Goal: Task Accomplishment & Management: Use online tool/utility

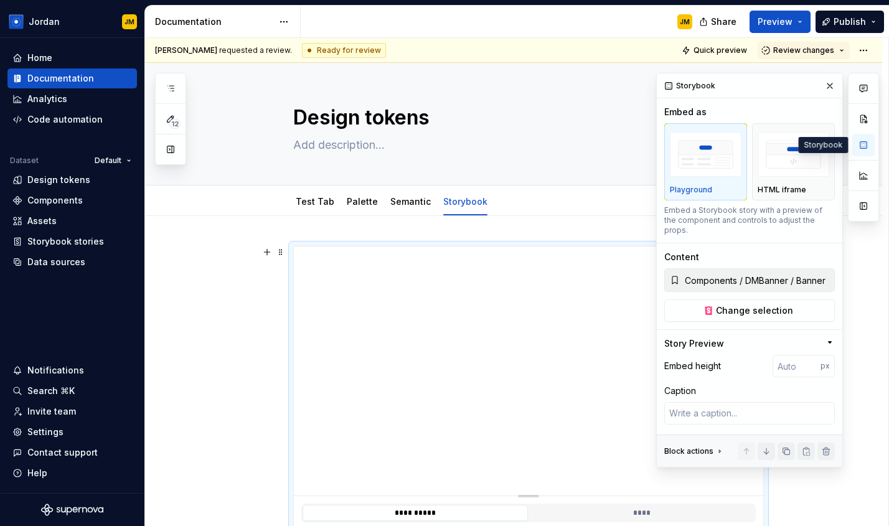
scroll to position [191, 0]
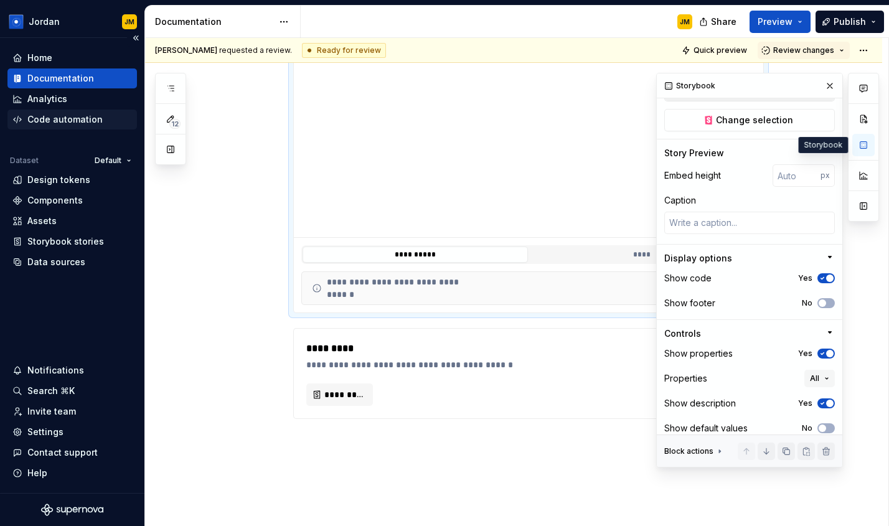
click at [82, 120] on div "Code automation" at bounding box center [64, 119] width 75 height 12
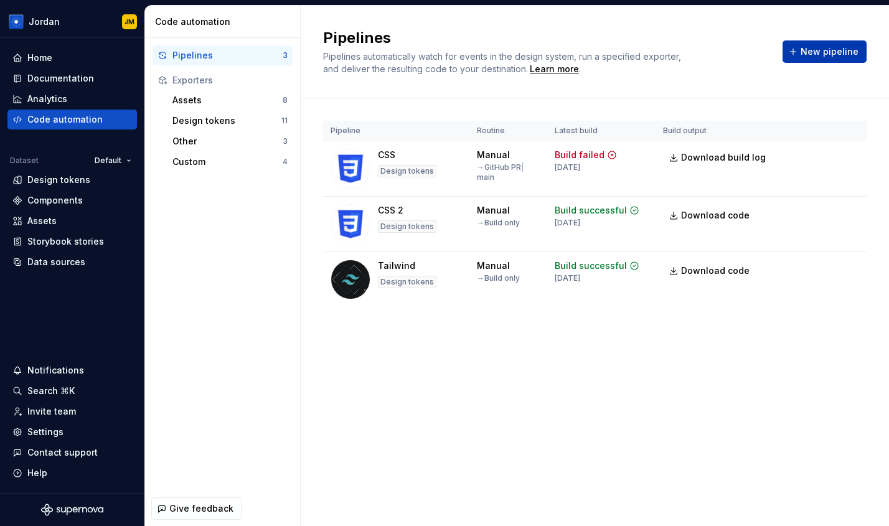
click at [825, 56] on span "New pipeline" at bounding box center [830, 51] width 58 height 12
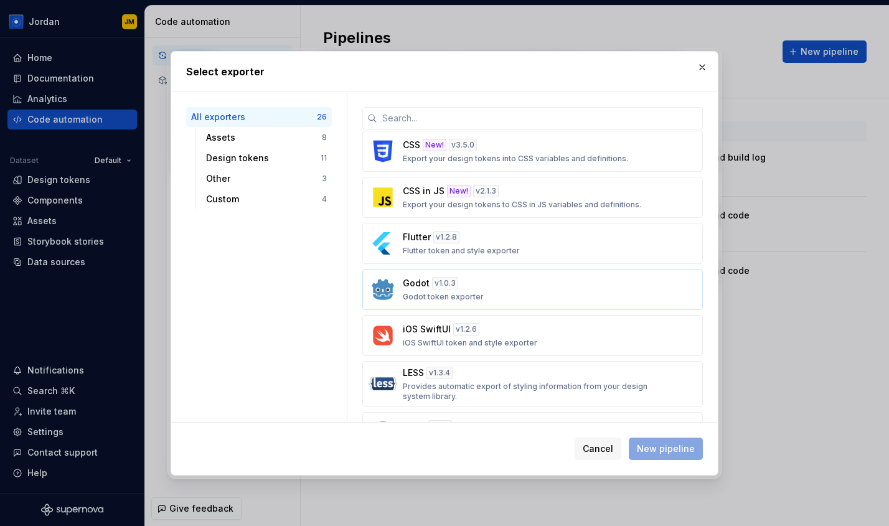
scroll to position [457, 0]
click at [469, 159] on p "Export your design tokens into CSS variables and definitions." at bounding box center [515, 160] width 225 height 10
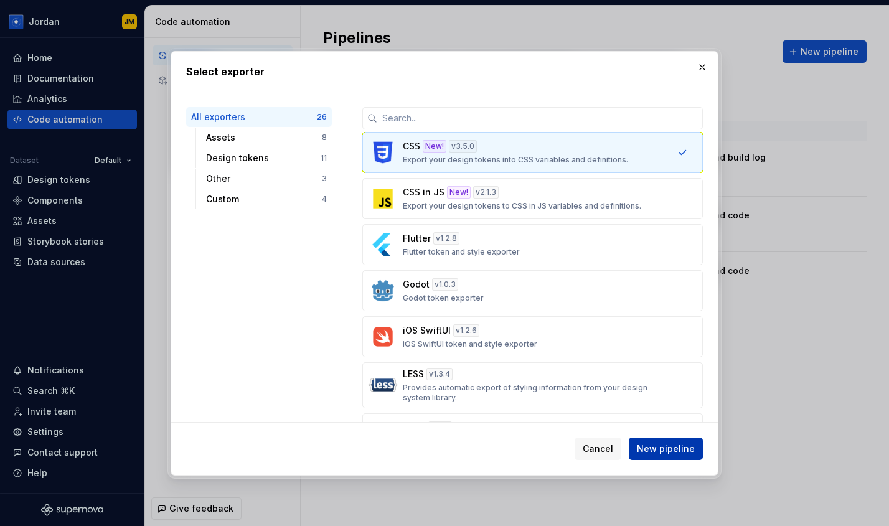
click at [666, 445] on span "New pipeline" at bounding box center [666, 449] width 58 height 12
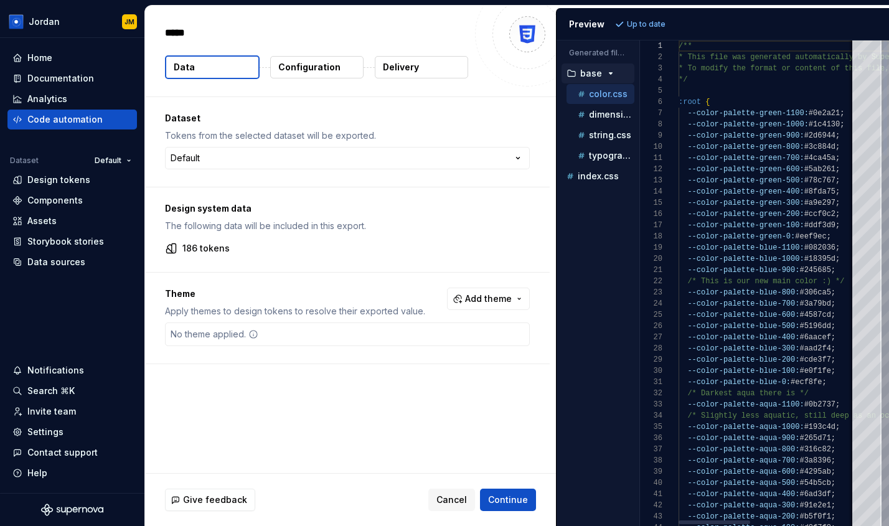
type textarea "*"
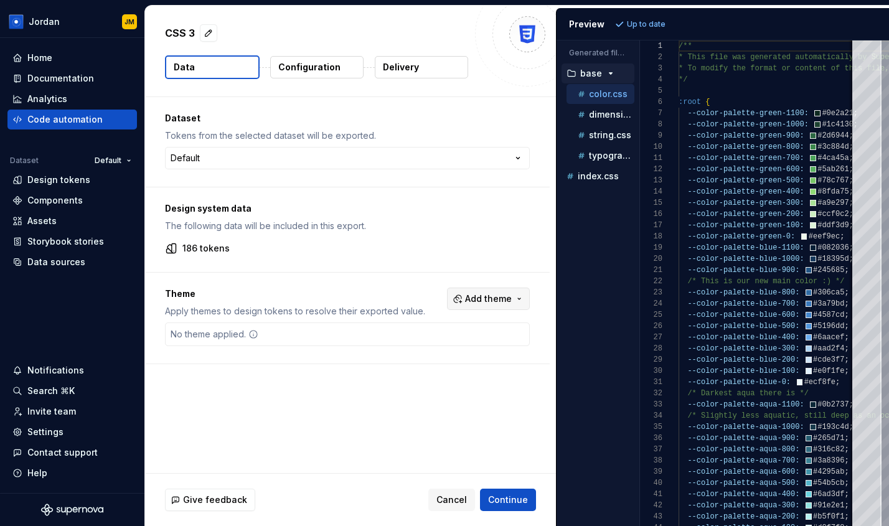
click at [509, 305] on span "Add theme" at bounding box center [488, 299] width 47 height 12
click at [447, 266] on html "**********" at bounding box center [444, 263] width 889 height 526
click at [516, 503] on span "Continue" at bounding box center [508, 500] width 40 height 12
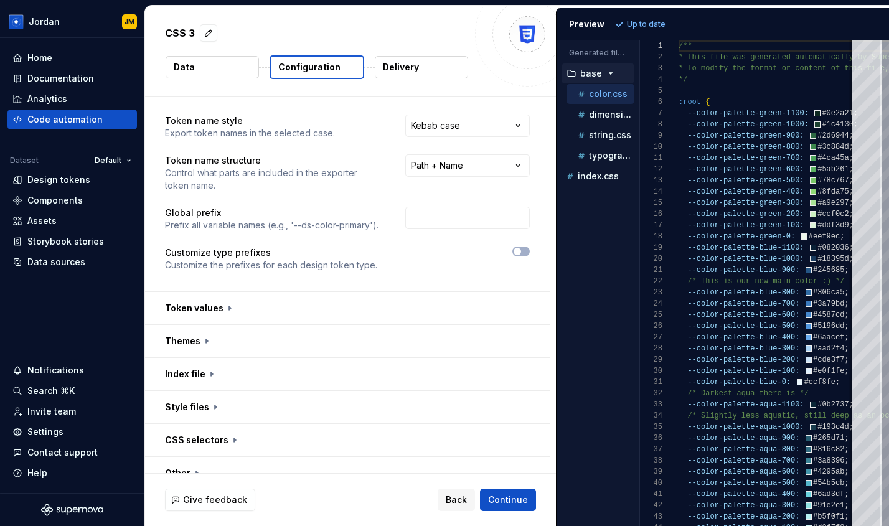
scroll to position [21, 0]
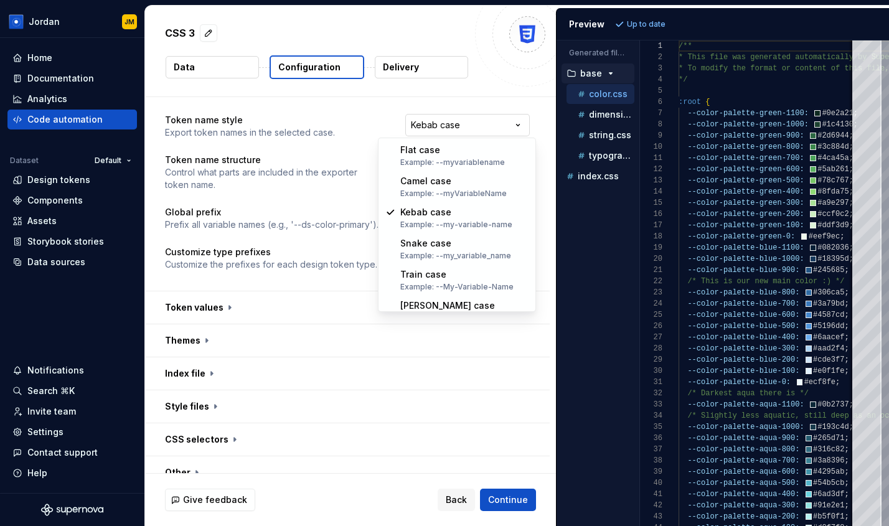
click at [467, 125] on html "**********" at bounding box center [444, 263] width 889 height 526
select select "*********"
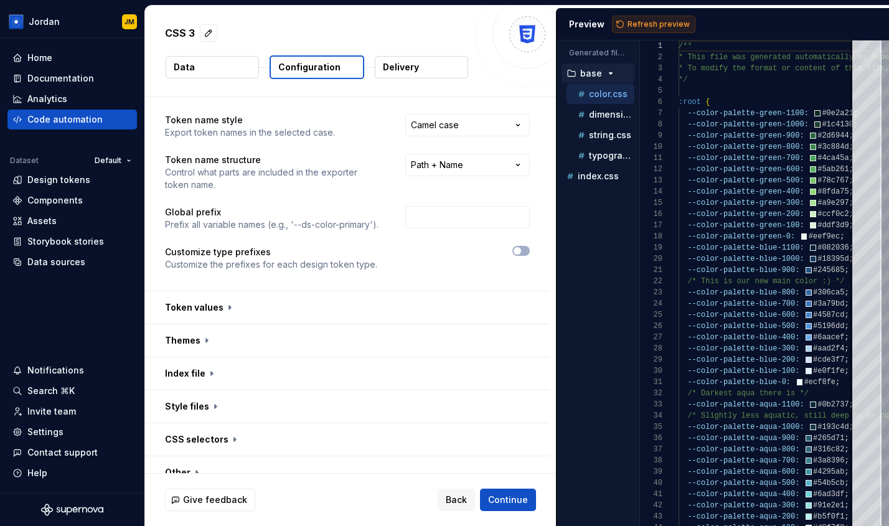
click at [642, 21] on span "Refresh preview" at bounding box center [659, 24] width 62 height 10
type textarea "**********"
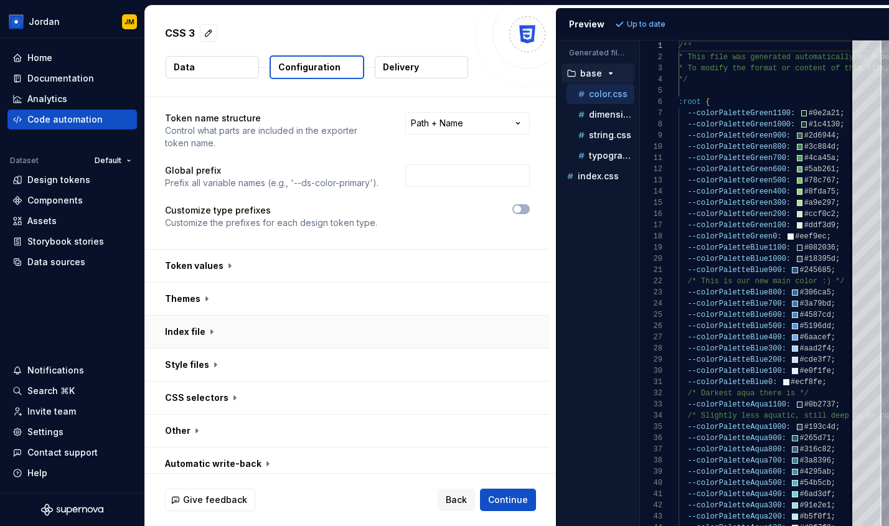
scroll to position [70, 0]
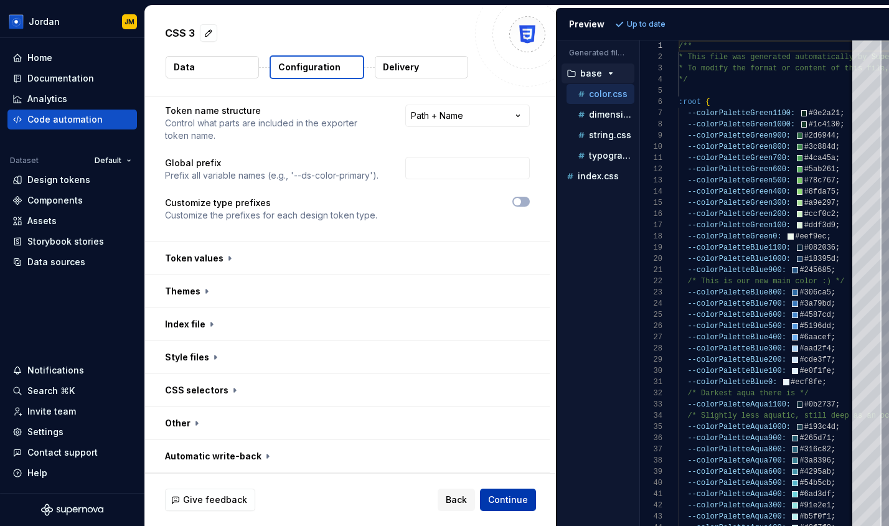
click at [521, 505] on span "Continue" at bounding box center [508, 500] width 40 height 12
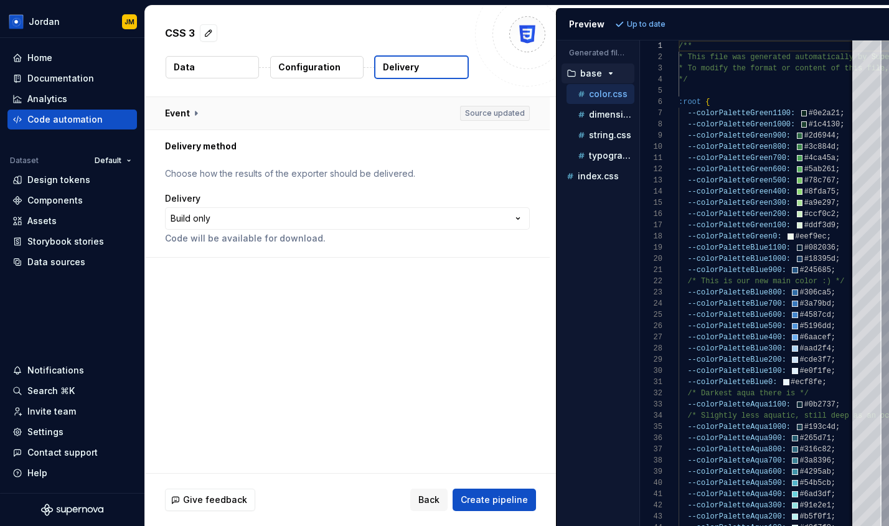
click at [198, 113] on button "button" at bounding box center [347, 113] width 405 height 32
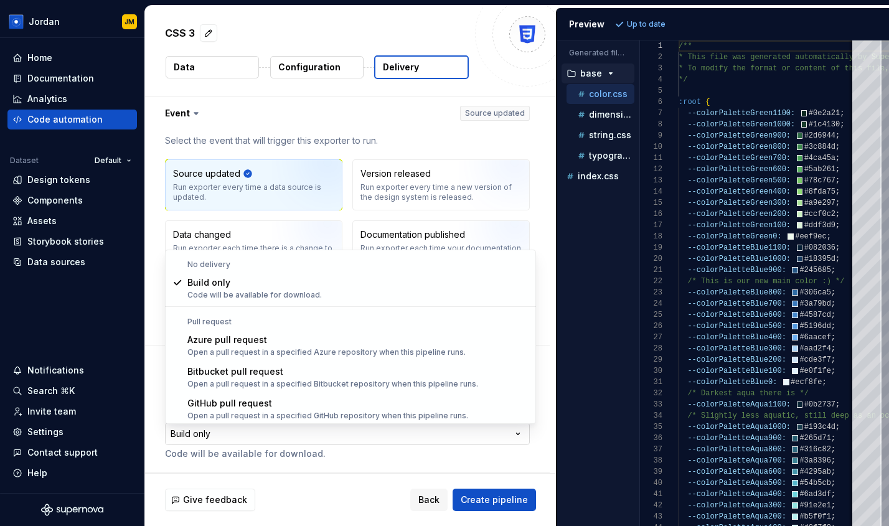
click at [295, 428] on html "**********" at bounding box center [444, 263] width 889 height 526
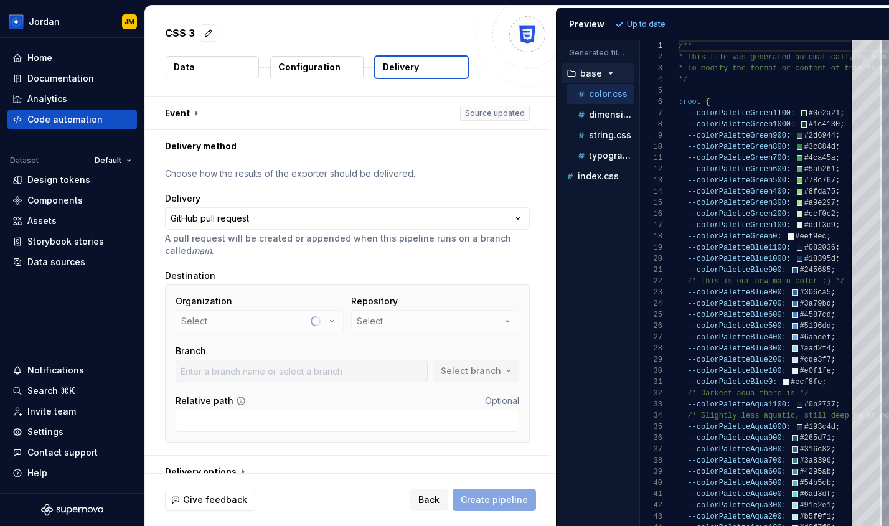
scroll to position [16, 0]
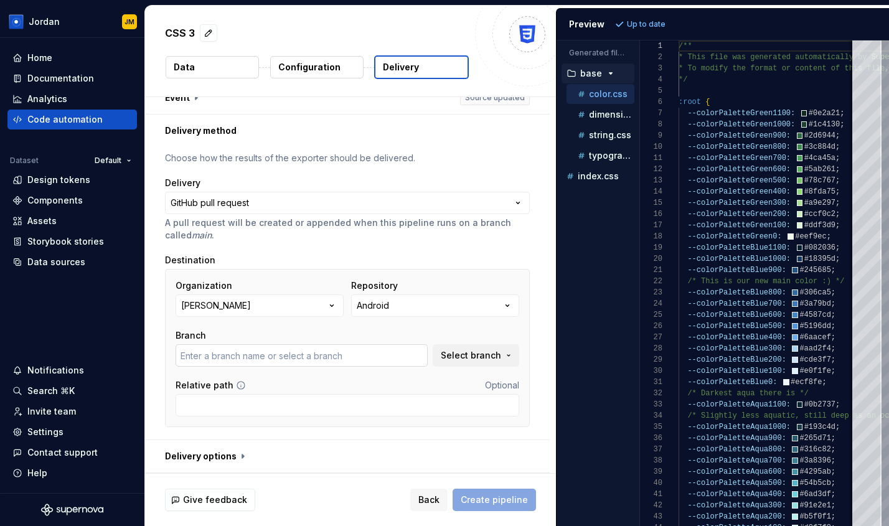
type input "main"
click at [238, 458] on button "button" at bounding box center [347, 456] width 405 height 32
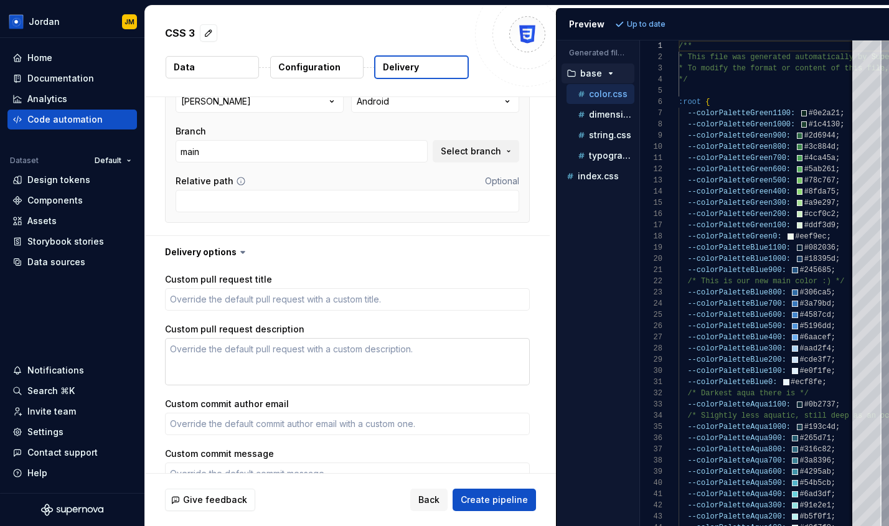
scroll to position [179, 0]
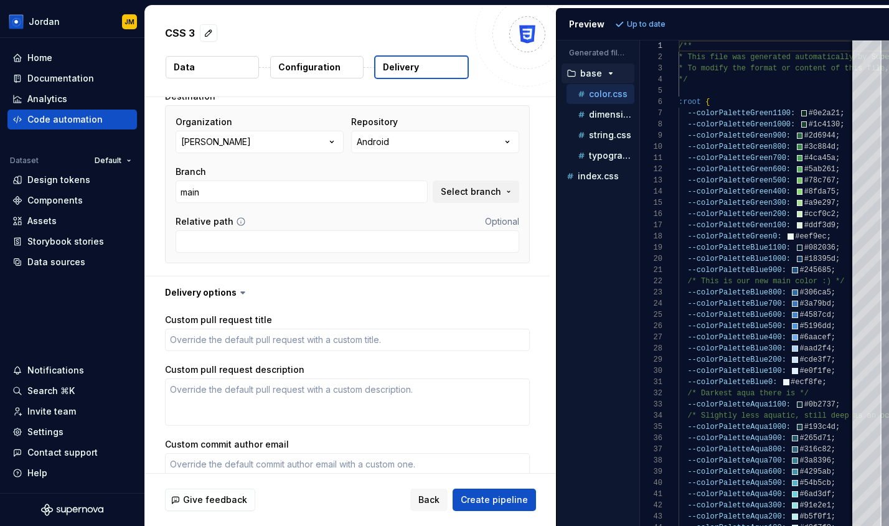
click at [241, 293] on icon at bounding box center [243, 293] width 4 height 2
click at [431, 492] on button "Back" at bounding box center [428, 500] width 37 height 22
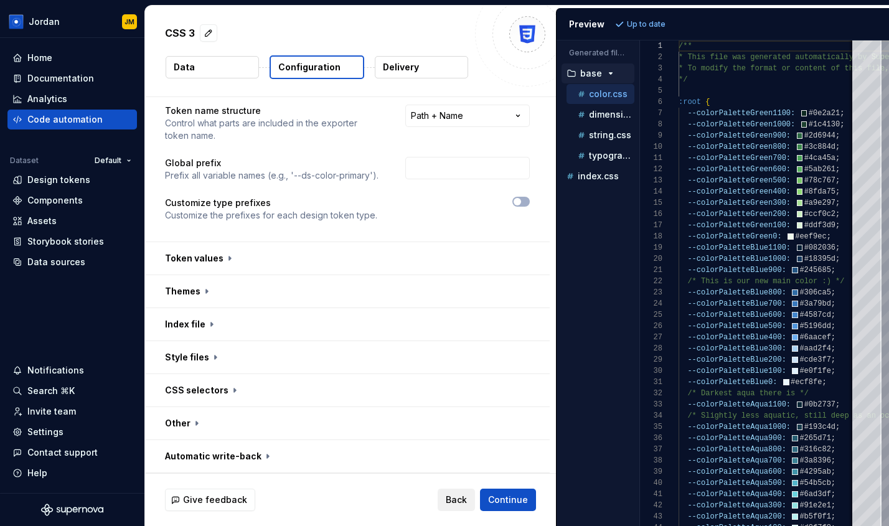
scroll to position [70, 0]
click at [107, 123] on div "Code automation" at bounding box center [72, 119] width 120 height 12
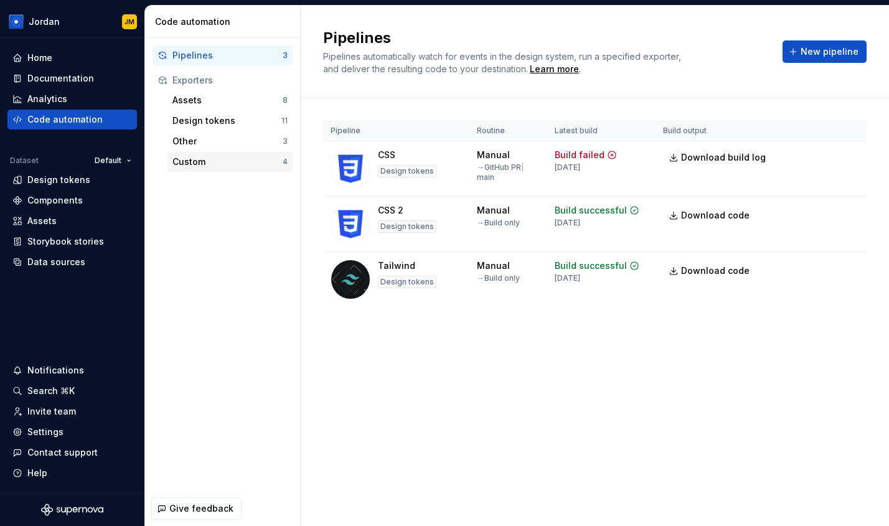
click at [196, 161] on div "Custom" at bounding box center [228, 162] width 110 height 12
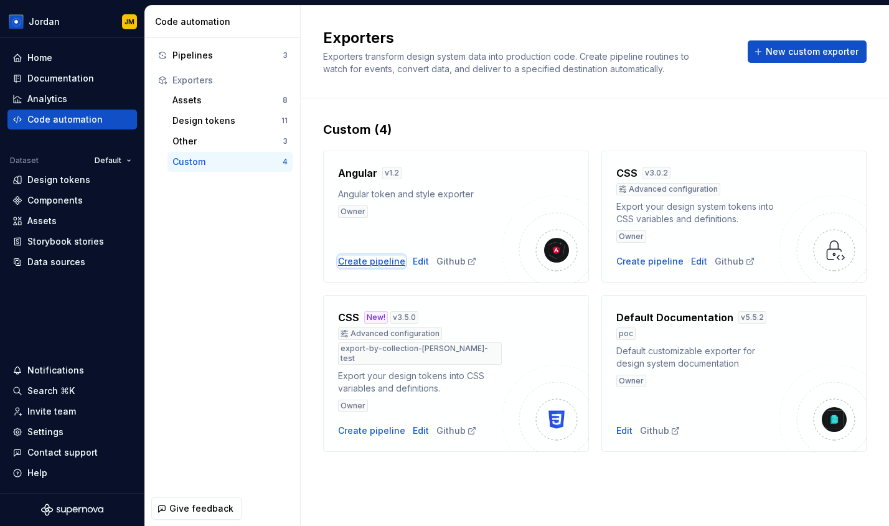
click at [384, 258] on div "Create pipeline" at bounding box center [371, 261] width 67 height 12
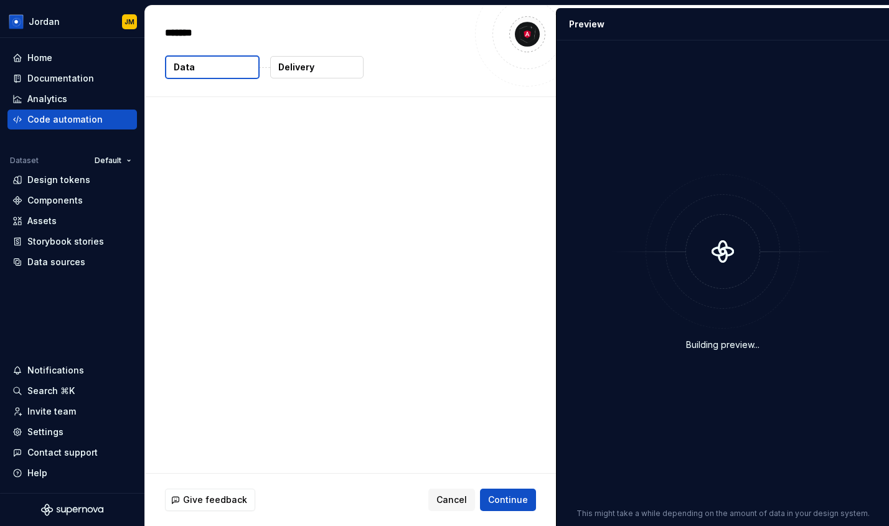
type textarea "*"
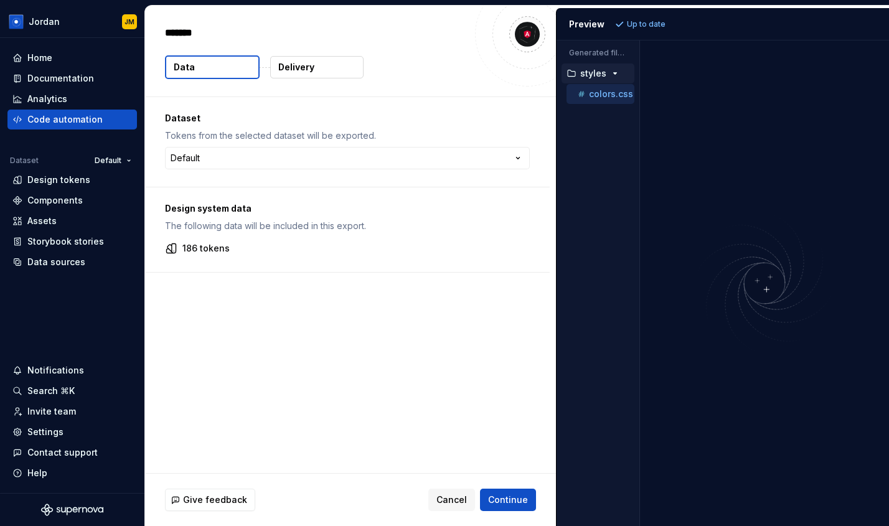
click at [327, 69] on button "Delivery" at bounding box center [316, 67] width 93 height 22
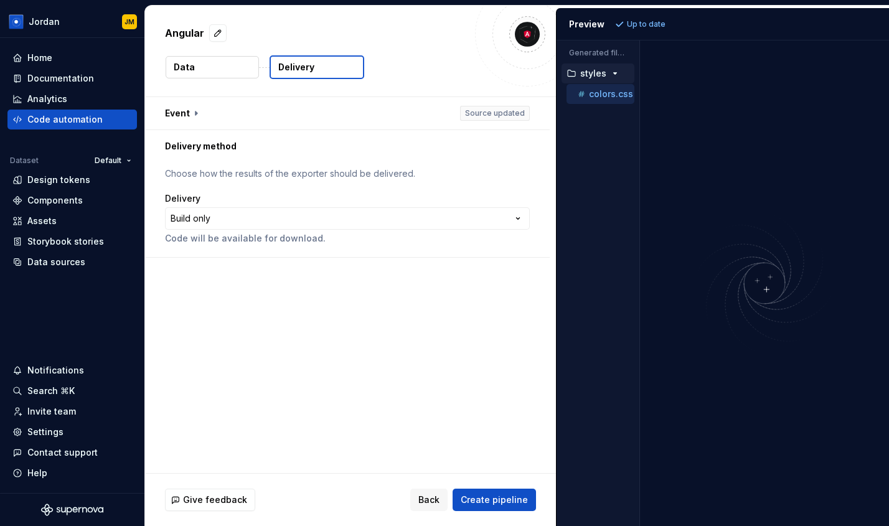
click at [235, 67] on button "Data" at bounding box center [212, 67] width 93 height 22
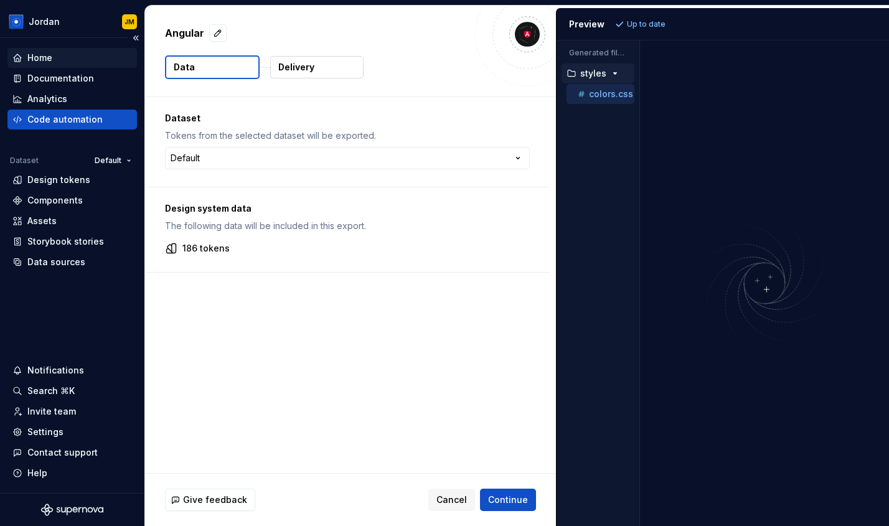
click at [65, 59] on div "Home" at bounding box center [72, 58] width 120 height 12
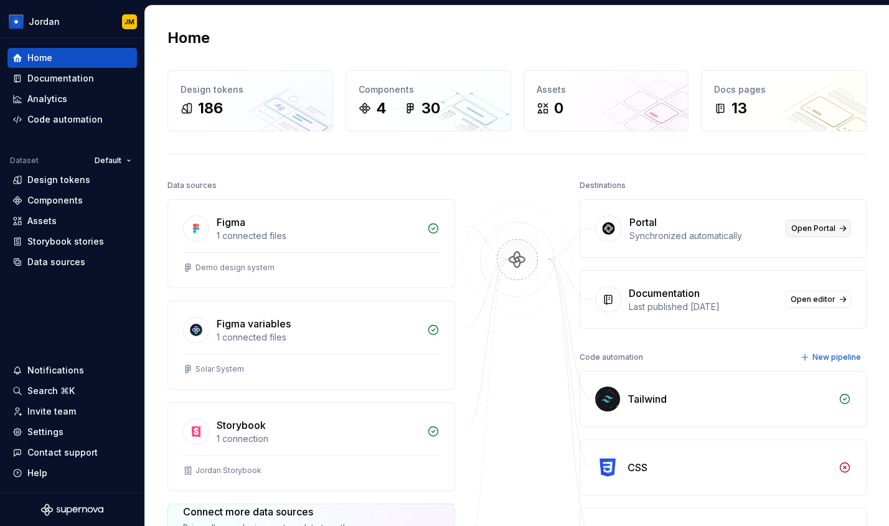
click at [817, 227] on span "Open Portal" at bounding box center [814, 229] width 44 height 10
